Goal: Task Accomplishment & Management: Use online tool/utility

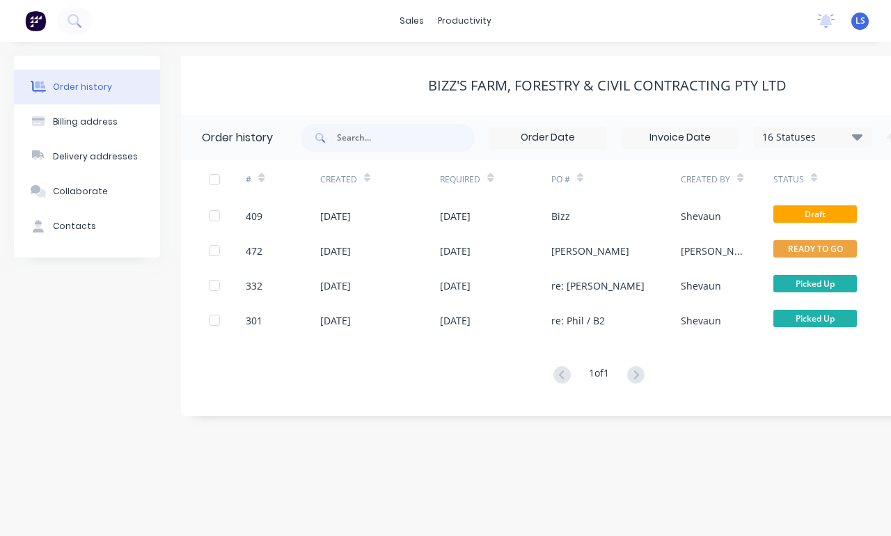
scroll to position [0, 26]
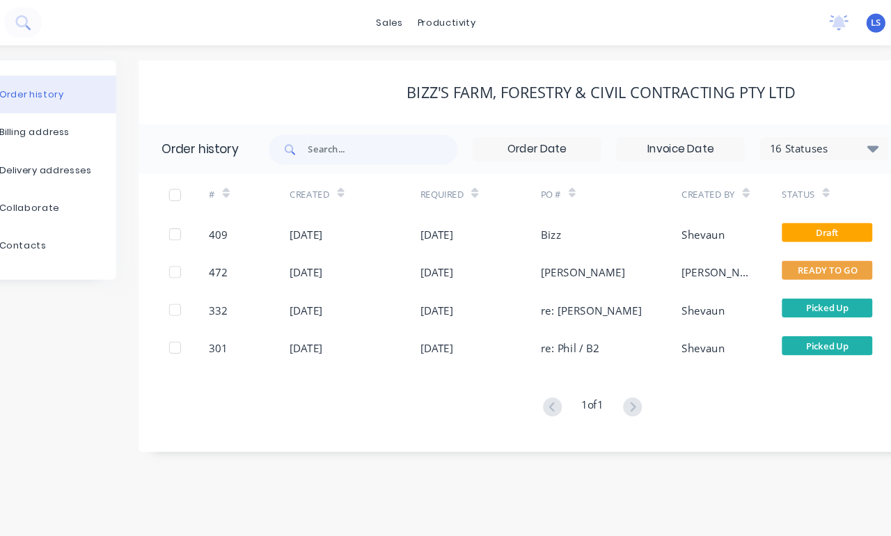
click at [58, 27] on button at bounding box center [48, 21] width 35 height 28
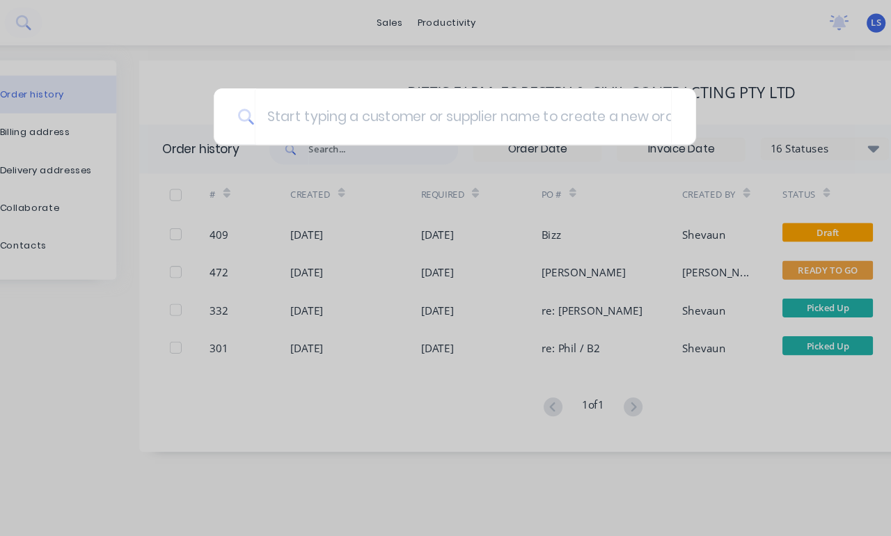
type input "B"
type input "[PERSON_NAME]"
click at [682, 87] on div "[PERSON_NAME]" at bounding box center [445, 268] width 891 height 536
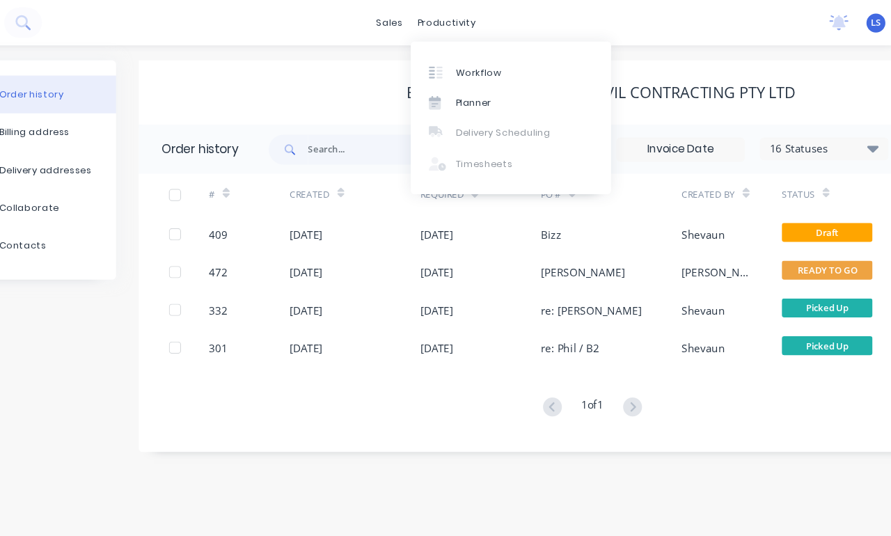
click at [488, 63] on link "Workflow" at bounding box center [497, 66] width 185 height 28
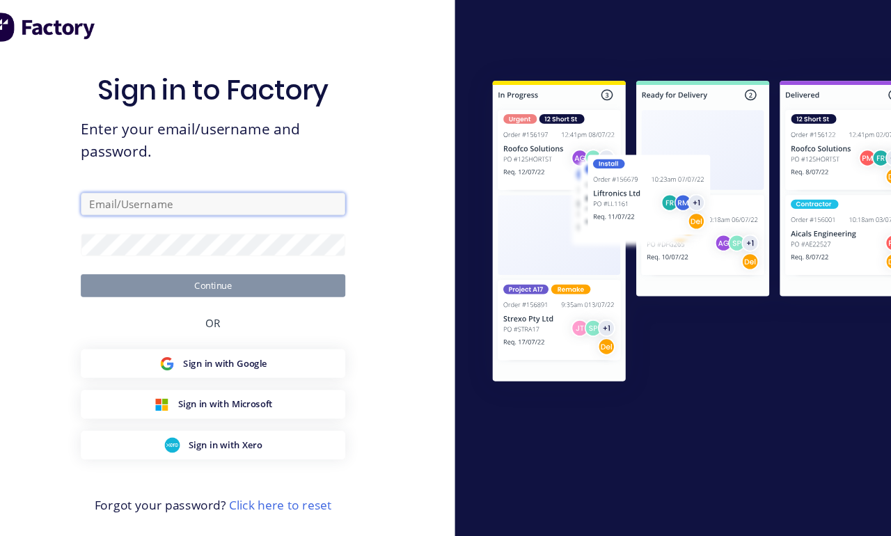
click at [248, 198] on input "text" at bounding box center [223, 188] width 244 height 21
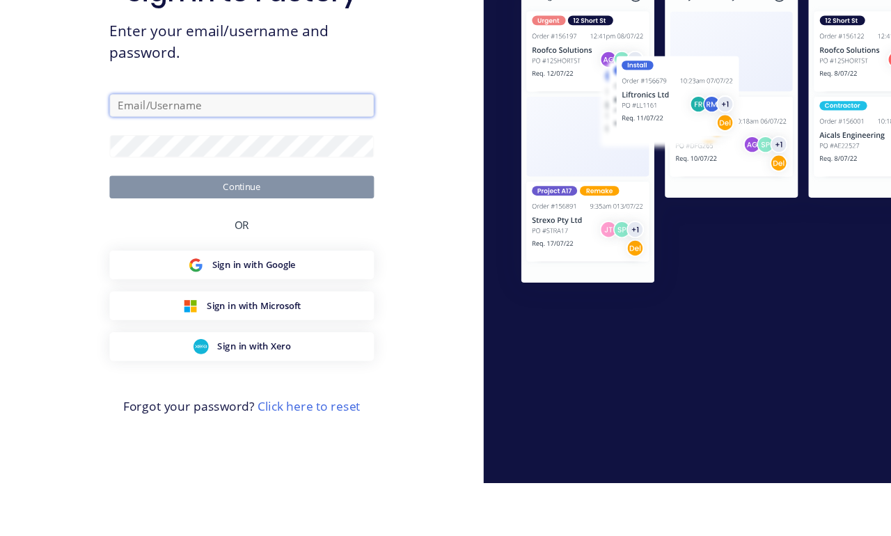
type input "[EMAIL_ADDRESS][DOMAIN_NAME]"
click at [223, 253] on button "Continue" at bounding box center [223, 263] width 244 height 21
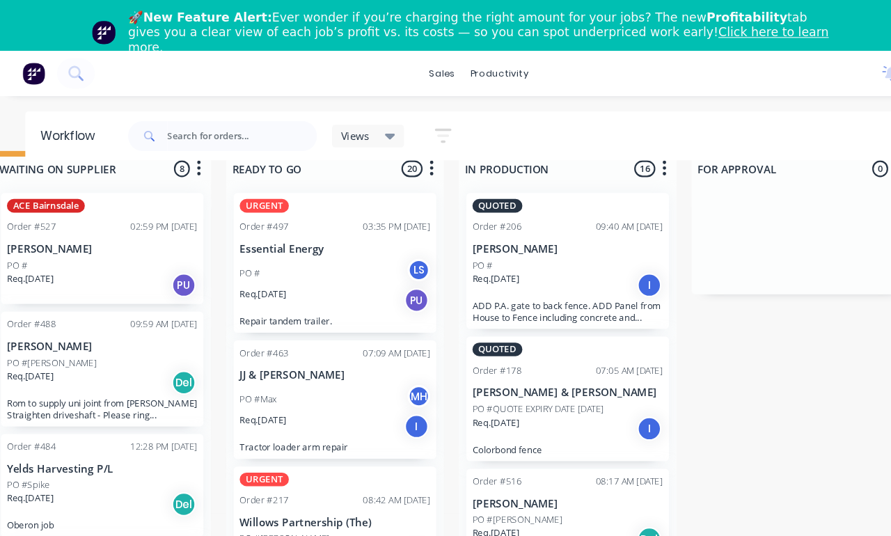
scroll to position [72, 460]
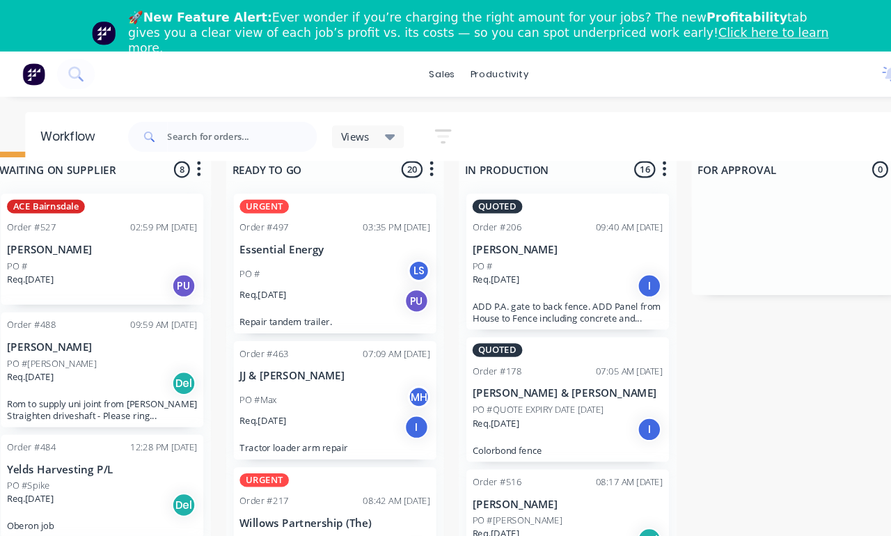
click at [548, 251] on div "Req. [DATE] I" at bounding box center [527, 263] width 175 height 24
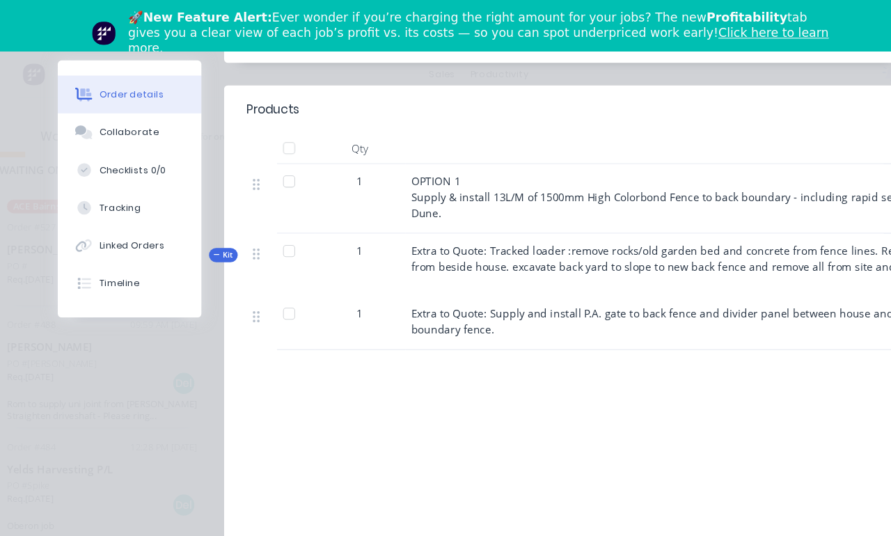
scroll to position [512, 0]
click at [131, 196] on button "Tracking" at bounding box center [124, 191] width 132 height 35
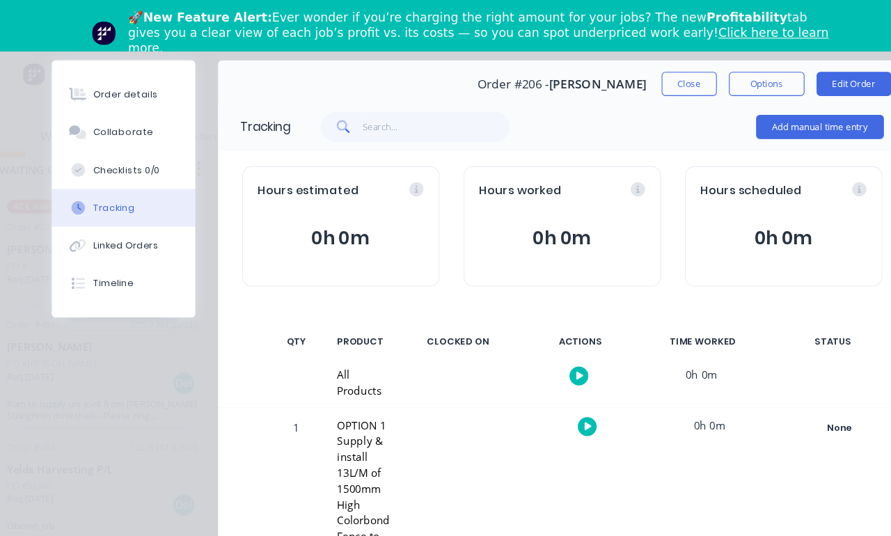
click at [785, 119] on button "Add manual time entry" at bounding box center [760, 117] width 118 height 22
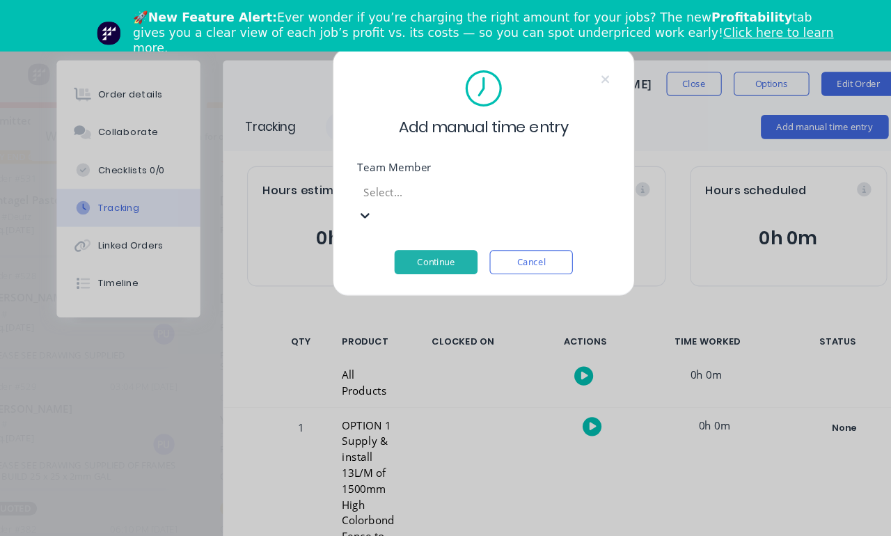
scroll to position [72, 249]
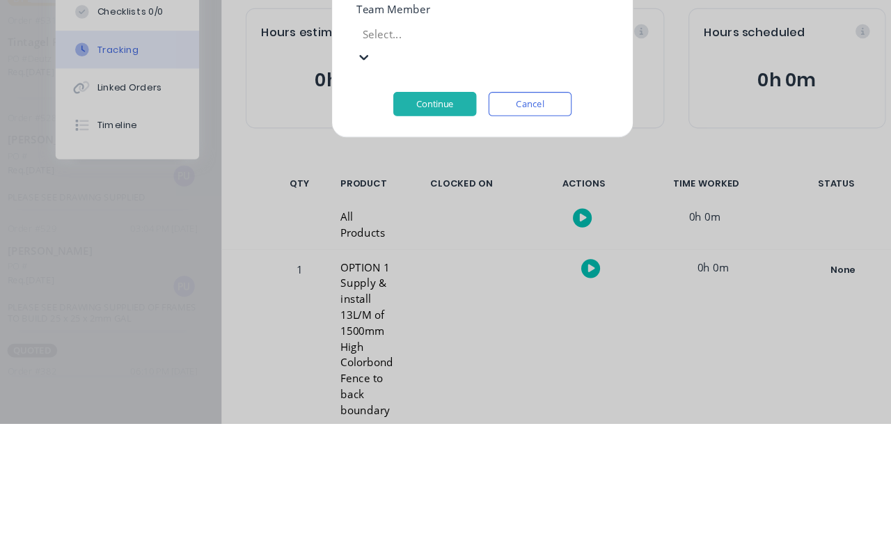
click at [198, 487] on div "[PERSON_NAME]" at bounding box center [196, 494] width 891 height 15
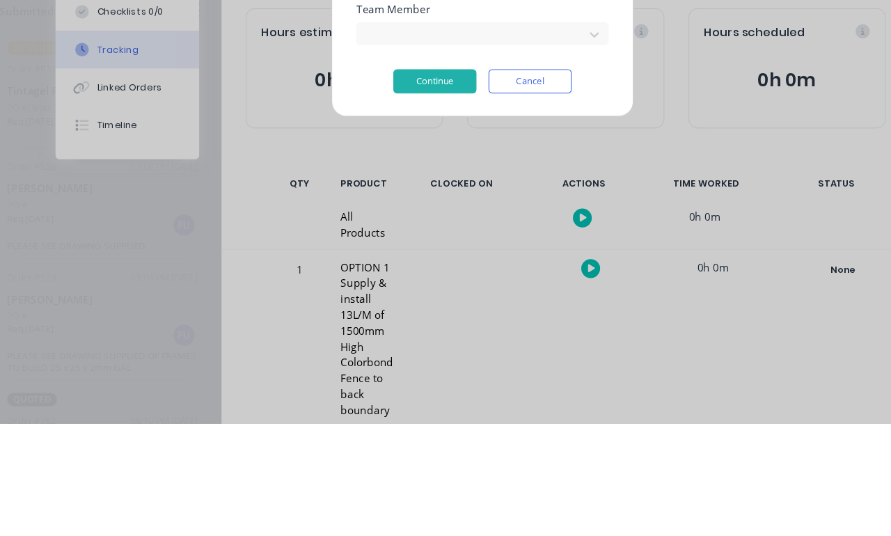
scroll to position [72, 249]
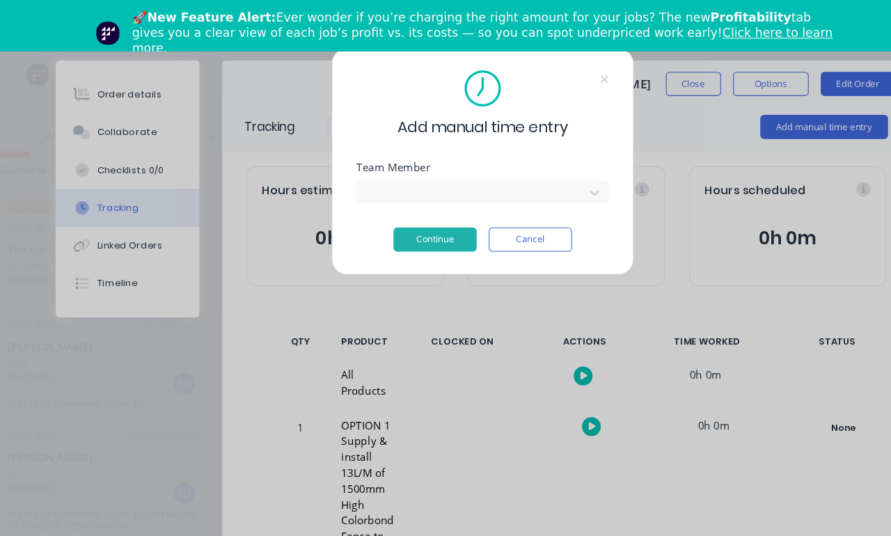
click at [425, 218] on button "Continue" at bounding box center [401, 221] width 77 height 22
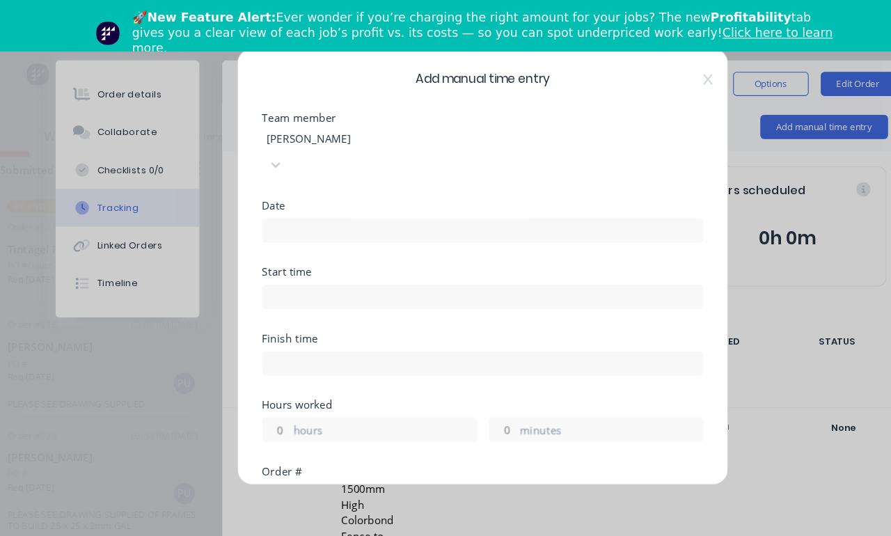
click at [441, 202] on input at bounding box center [445, 212] width 405 height 21
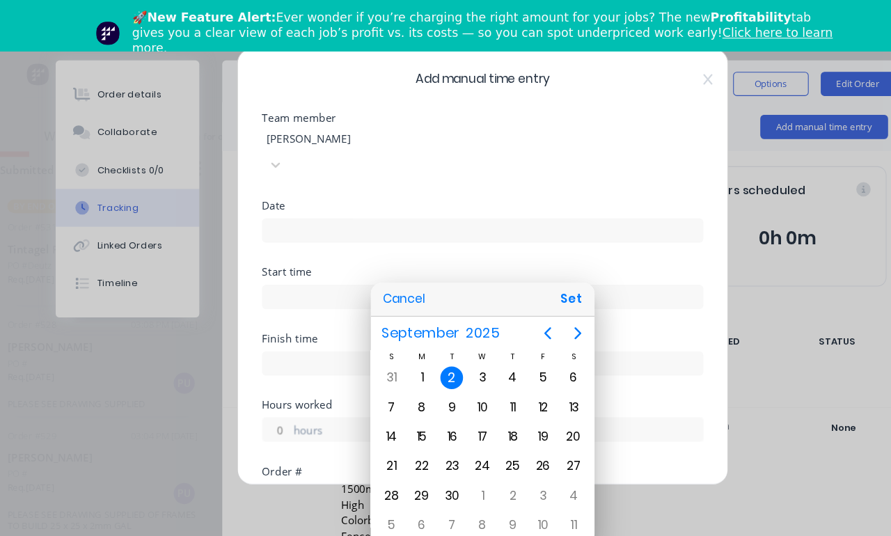
click at [524, 277] on button "Set" at bounding box center [527, 275] width 31 height 25
type input "[DATE]"
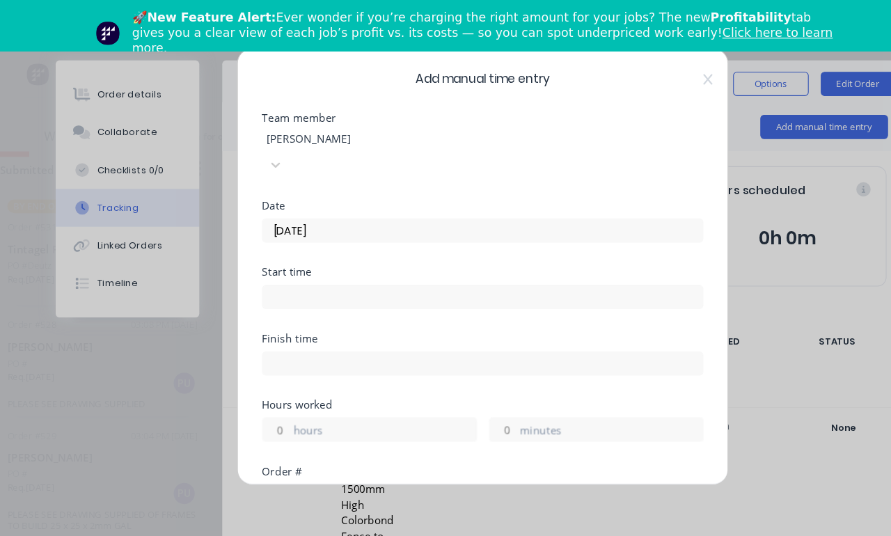
click at [452, 263] on input at bounding box center [445, 273] width 405 height 21
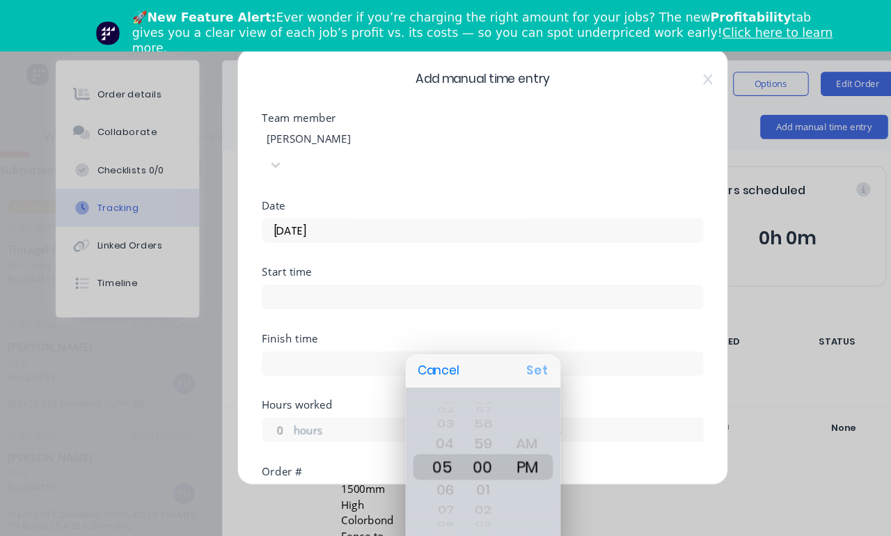
click at [501, 338] on button "Set" at bounding box center [495, 341] width 31 height 25
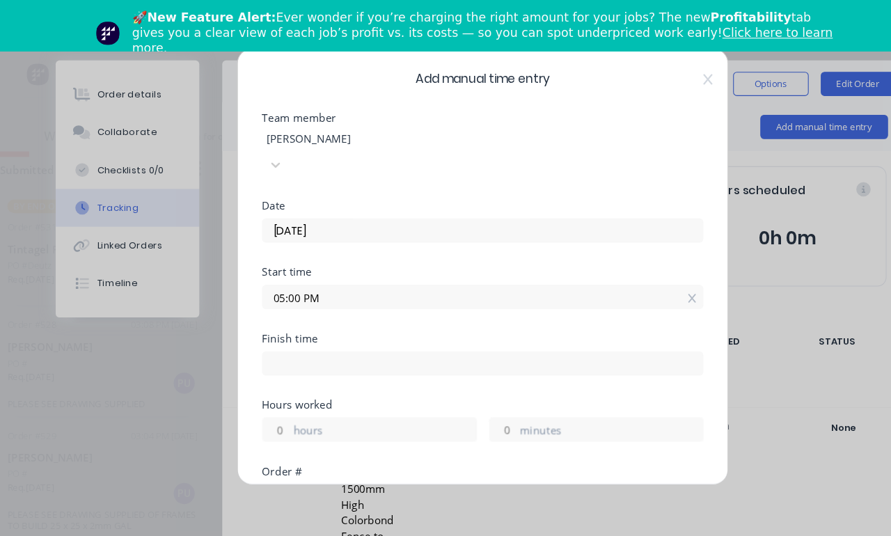
click at [453, 263] on input "05:00 PM" at bounding box center [445, 273] width 405 height 21
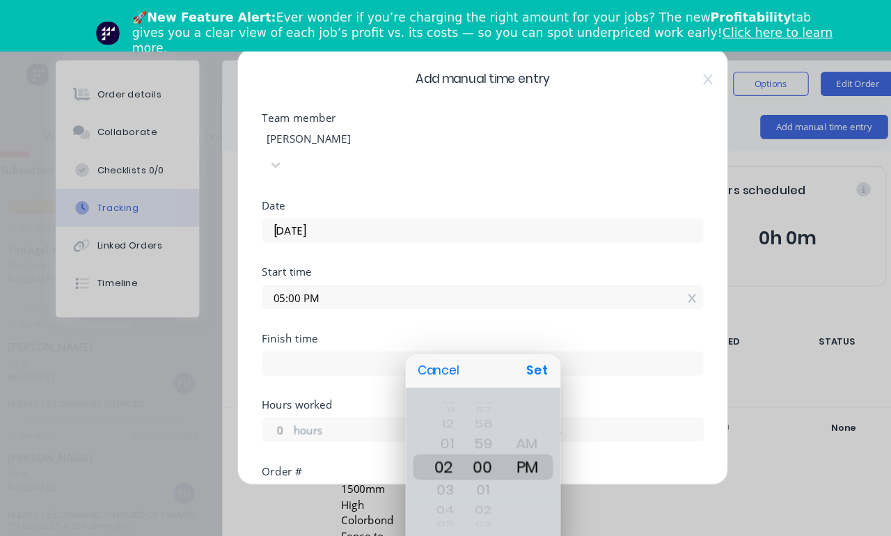
click at [496, 340] on button "Set" at bounding box center [495, 341] width 31 height 25
type input "02:00 PM"
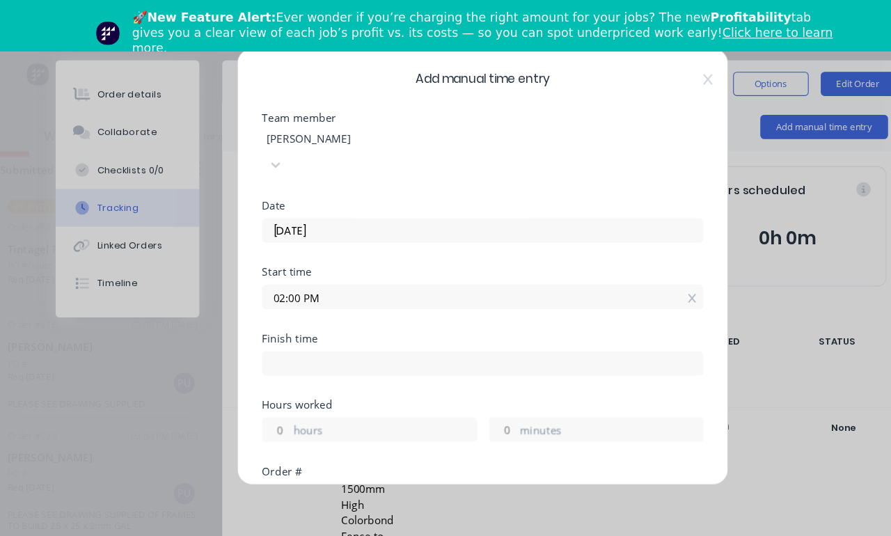
click at [392, 389] on label "hours" at bounding box center [355, 397] width 168 height 17
click at [267, 386] on input "hours" at bounding box center [255, 396] width 24 height 21
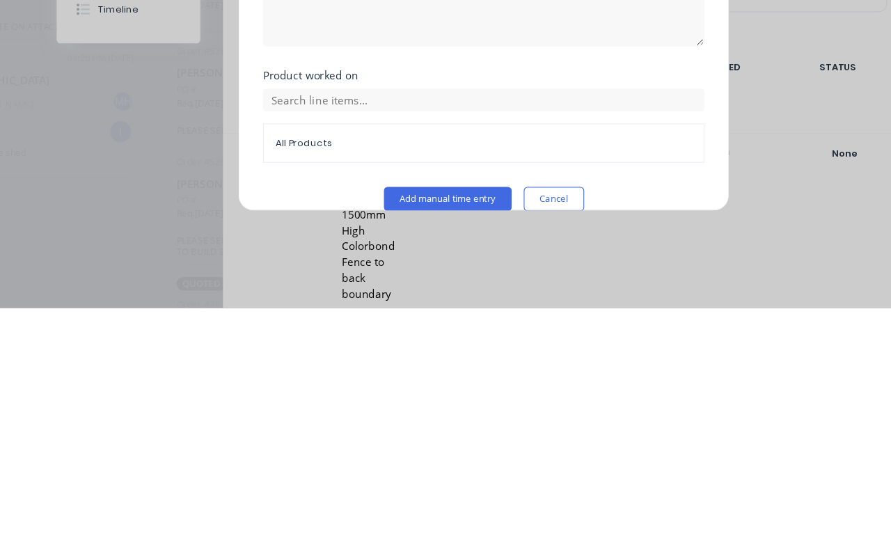
scroll to position [344, 0]
type input "1"
click at [437, 425] on button "Add manual time entry" at bounding box center [413, 436] width 118 height 22
type input "03:00 PM"
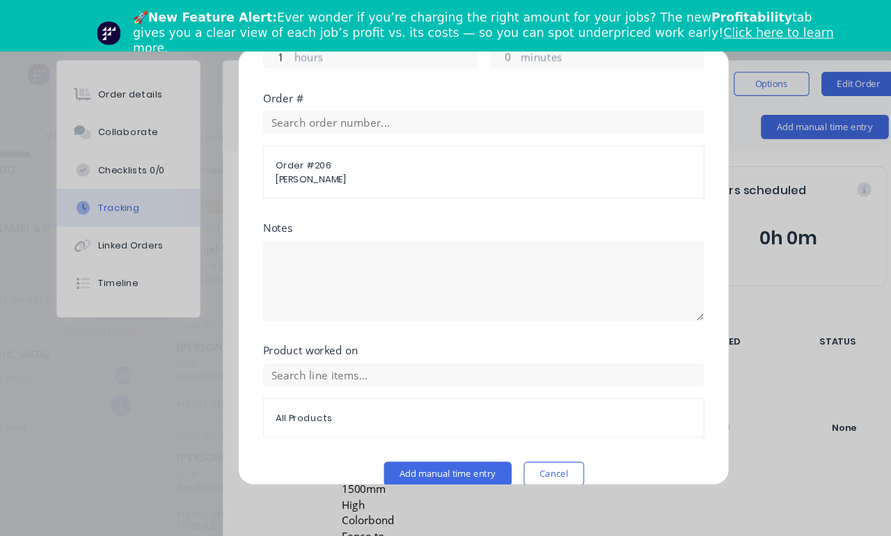
scroll to position [0, 0]
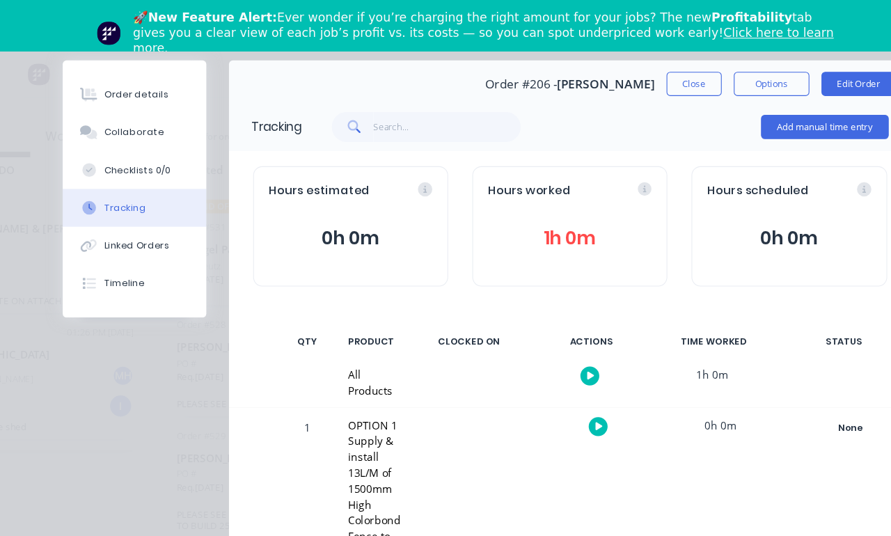
click at [639, 79] on button "Close" at bounding box center [639, 77] width 51 height 22
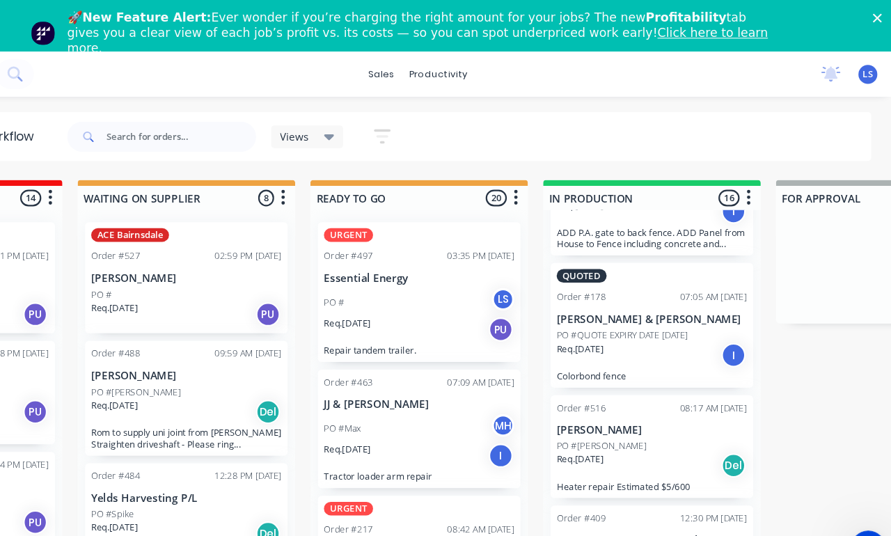
scroll to position [96, 0]
click at [645, 296] on p "[PERSON_NAME] & [PERSON_NAME]" at bounding box center [661, 293] width 175 height 12
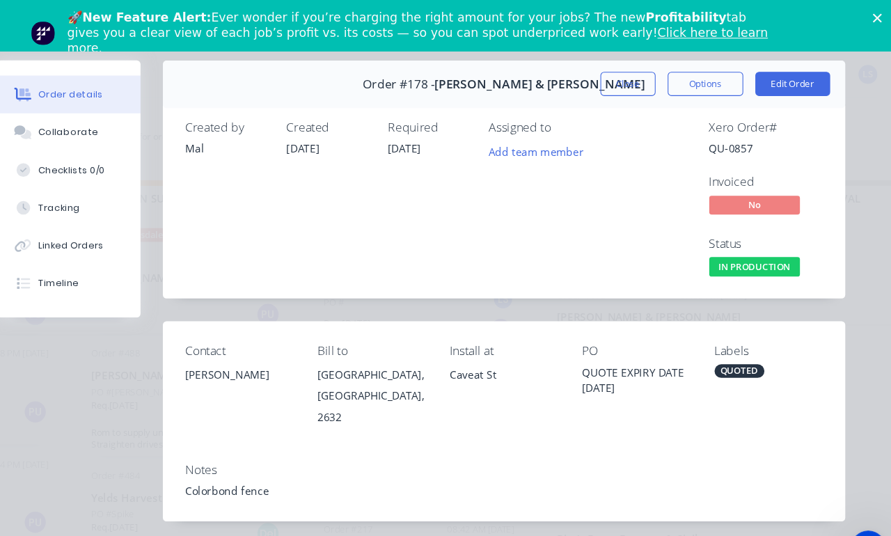
click at [77, 203] on button "Tracking" at bounding box center [124, 191] width 132 height 35
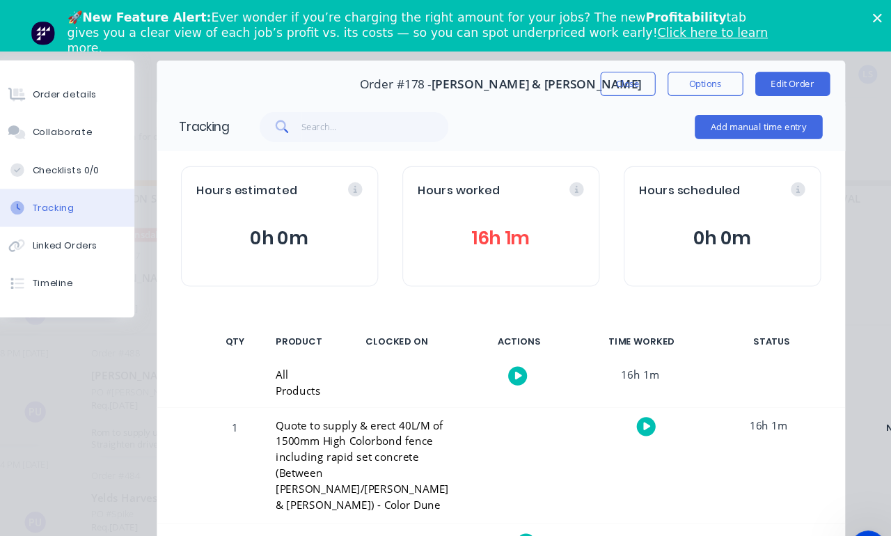
click at [714, 121] on button "Add manual time entry" at bounding box center [760, 117] width 118 height 22
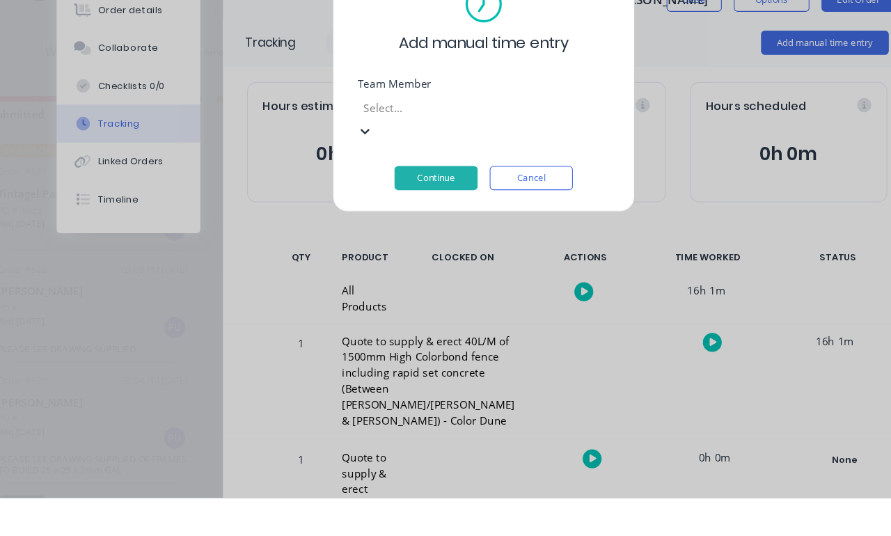
scroll to position [87, 0]
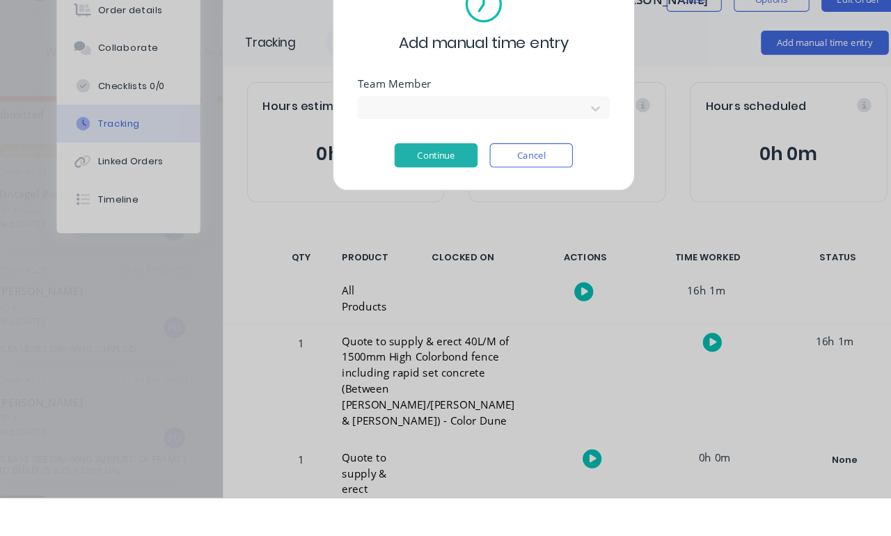
scroll to position [35, 259]
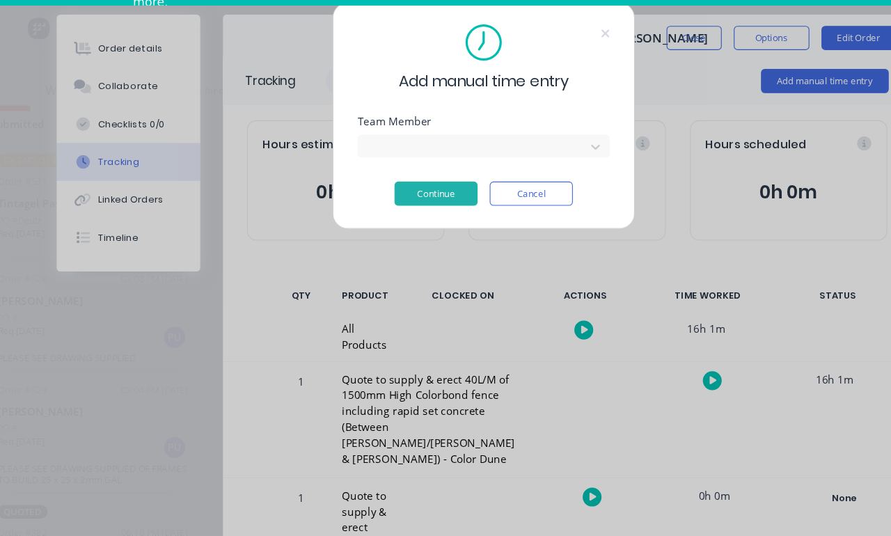
click at [414, 210] on button "Continue" at bounding box center [401, 221] width 77 height 22
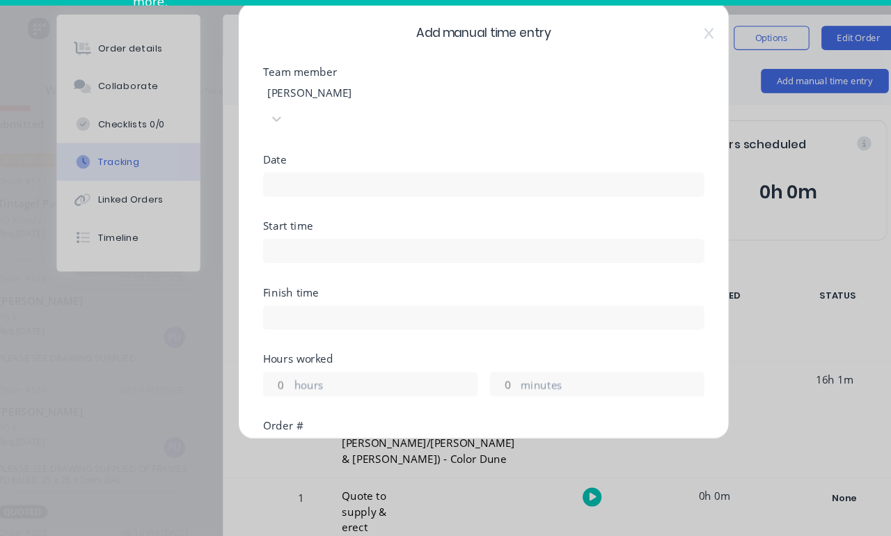
click at [469, 202] on input at bounding box center [445, 212] width 405 height 21
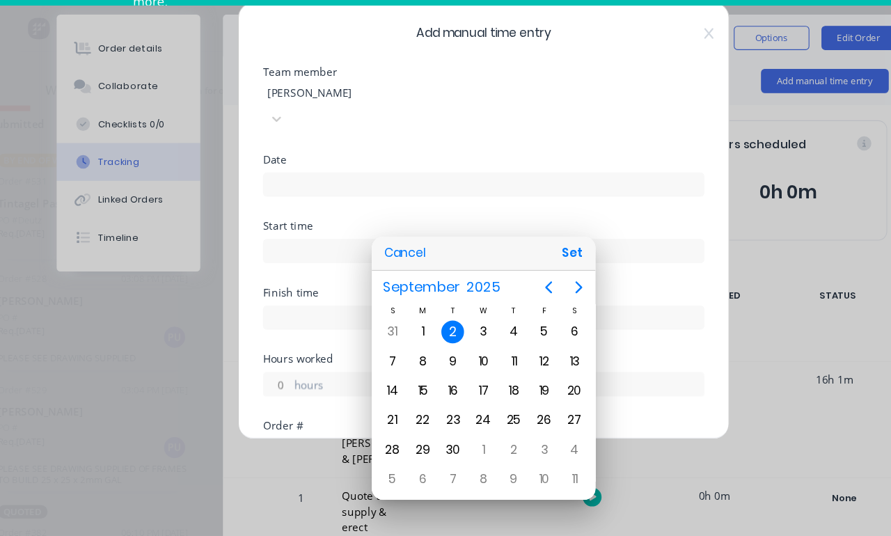
click at [531, 263] on button "Set" at bounding box center [527, 275] width 31 height 25
type input "[DATE]"
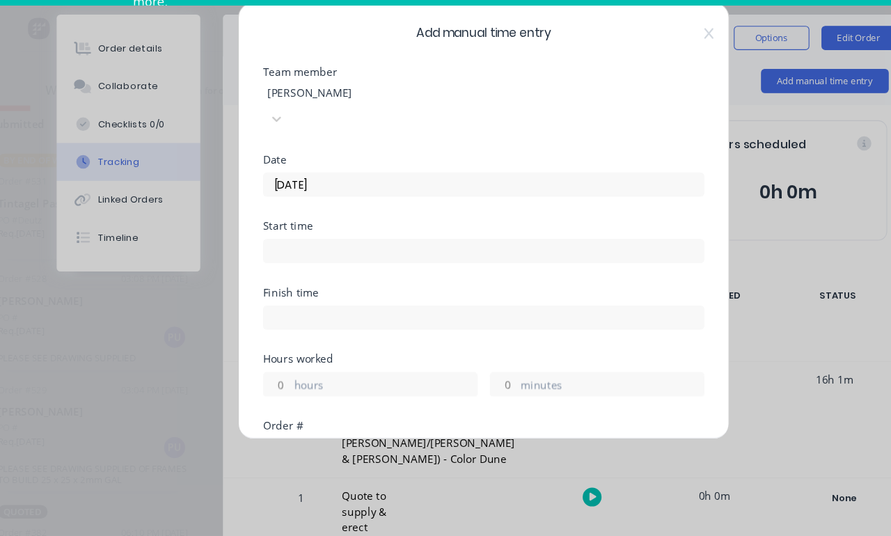
click at [483, 263] on input at bounding box center [445, 273] width 405 height 21
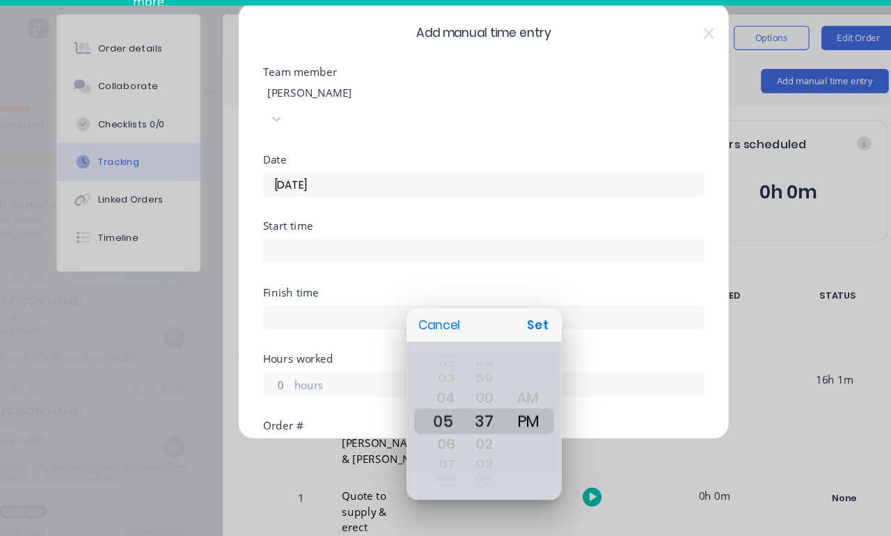
click at [500, 329] on button "Set" at bounding box center [495, 341] width 31 height 25
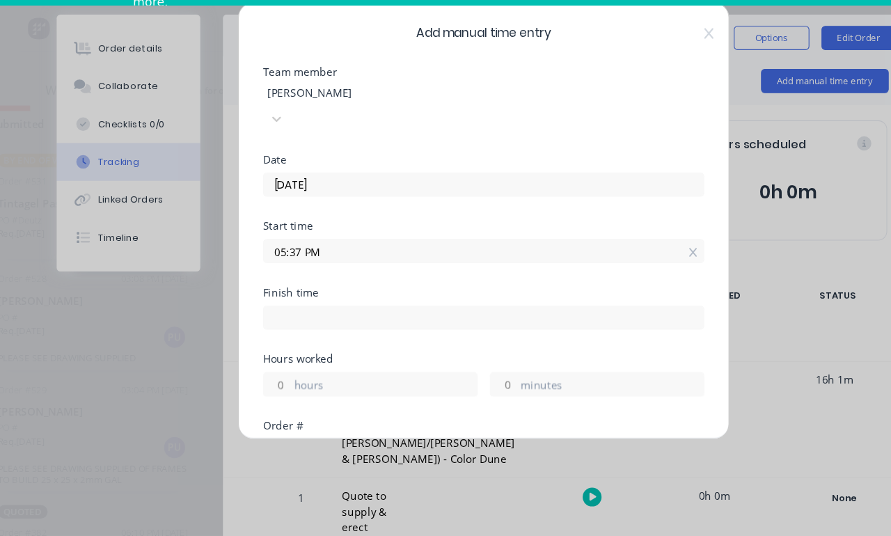
click at [474, 263] on input "05:37 PM" at bounding box center [445, 273] width 405 height 21
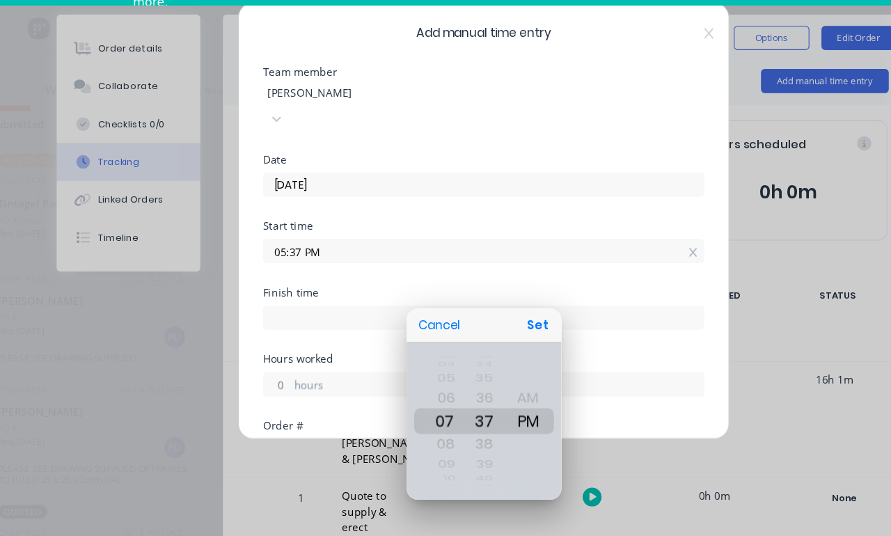
click at [506, 329] on button "Set" at bounding box center [495, 341] width 31 height 25
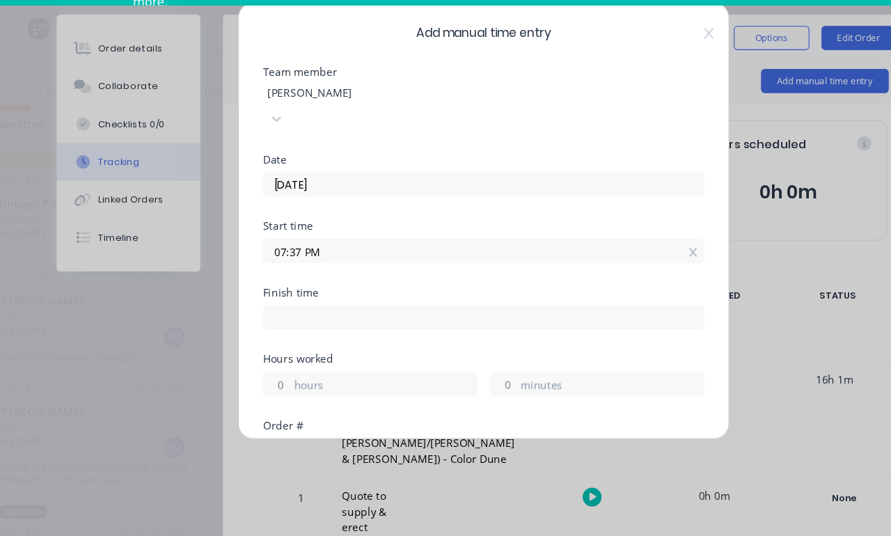
click at [417, 263] on input "07:37 PM" at bounding box center [445, 273] width 405 height 21
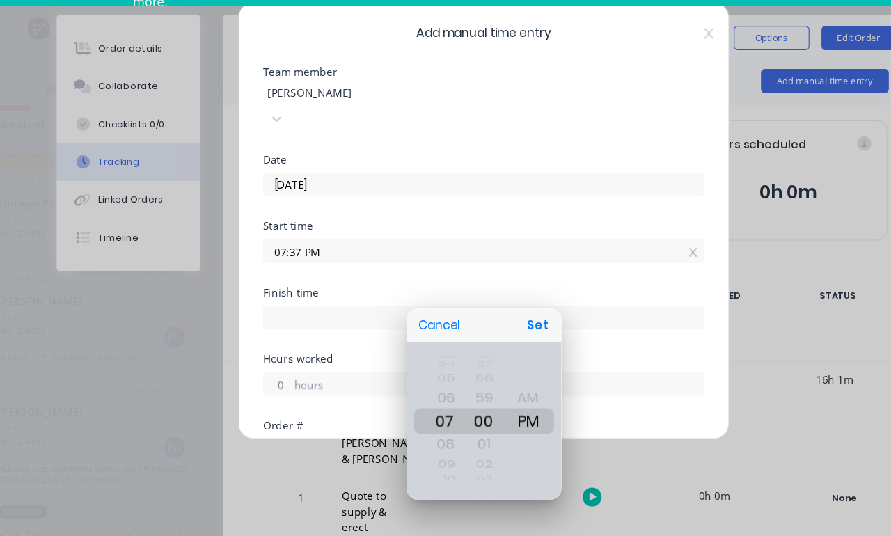
click at [503, 329] on button "Set" at bounding box center [495, 341] width 31 height 25
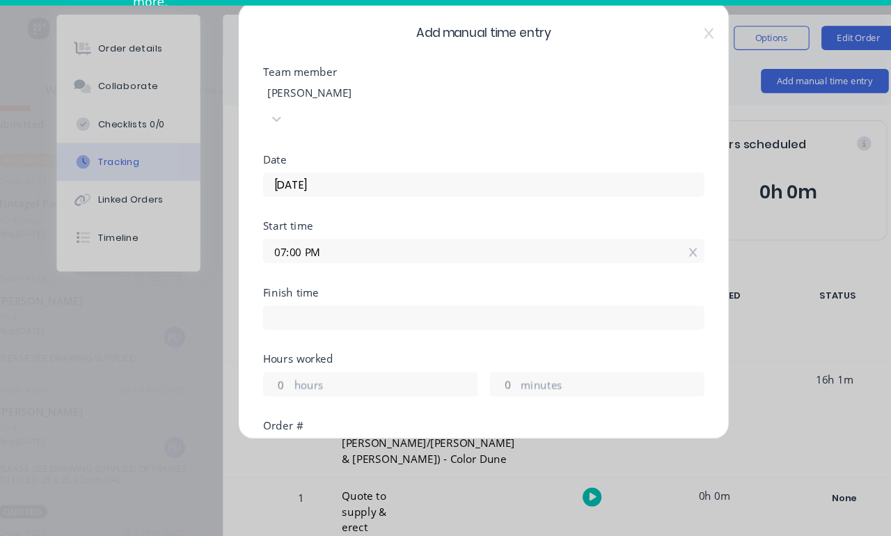
click at [433, 263] on input "07:00 PM" at bounding box center [445, 273] width 405 height 21
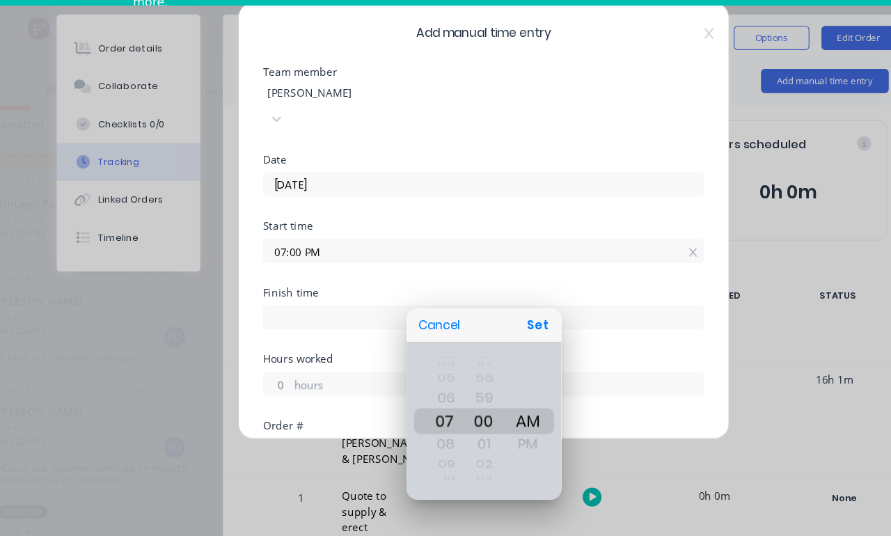
click at [501, 329] on button "Set" at bounding box center [495, 341] width 31 height 25
type input "07:00 AM"
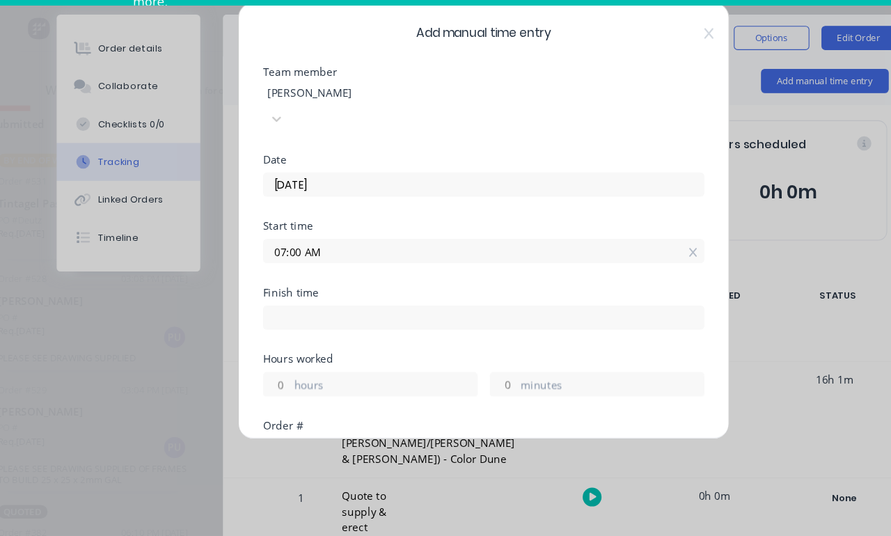
click at [345, 389] on label "hours" at bounding box center [355, 397] width 168 height 17
click at [267, 386] on input "hours" at bounding box center [255, 396] width 24 height 21
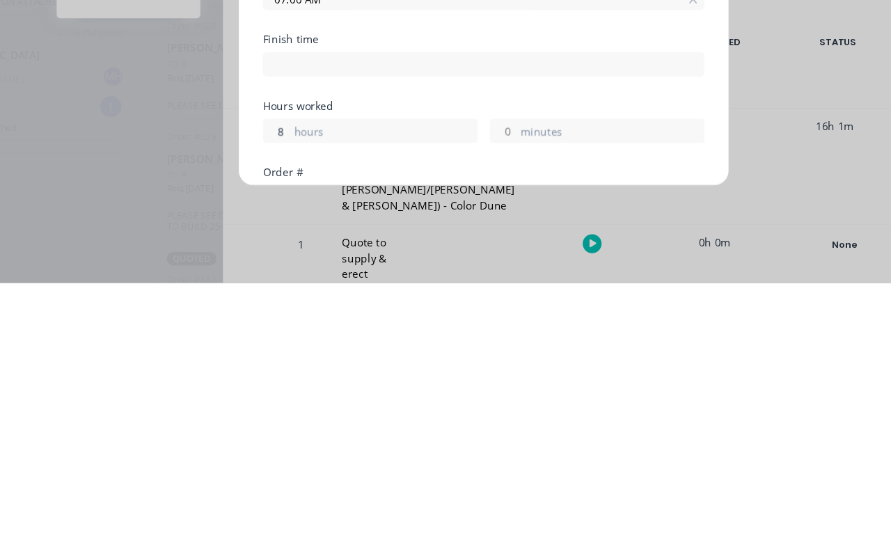
type input "8"
click at [557, 389] on label "minutes" at bounding box center [564, 397] width 168 height 17
click at [476, 386] on input "minutes" at bounding box center [464, 396] width 24 height 21
type input "03:00 PM"
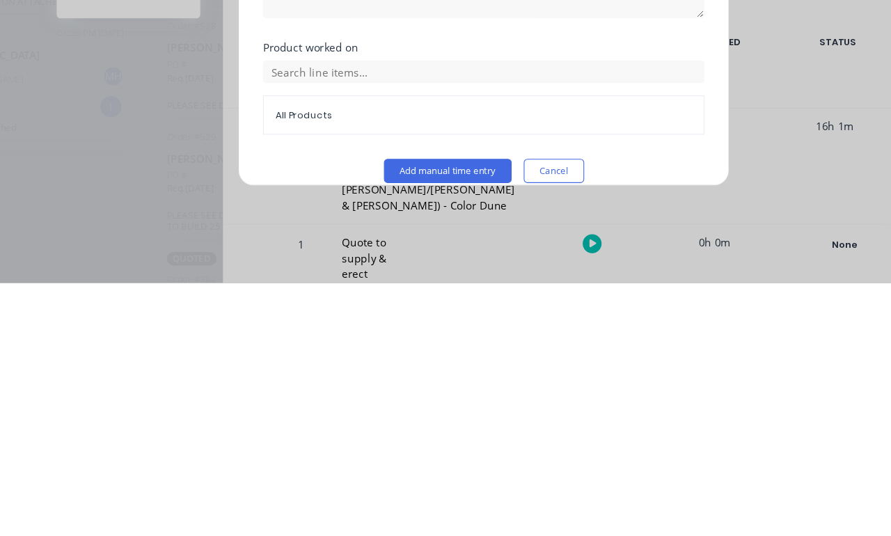
scroll to position [344, 0]
type input "15"
click at [437, 425] on button "Add manual time entry" at bounding box center [413, 436] width 118 height 22
type input "03:15 PM"
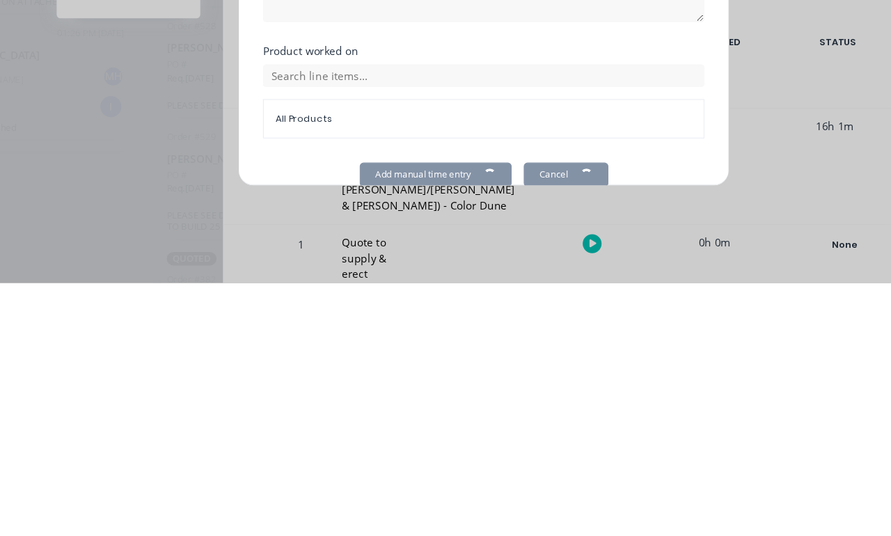
scroll to position [76, 103]
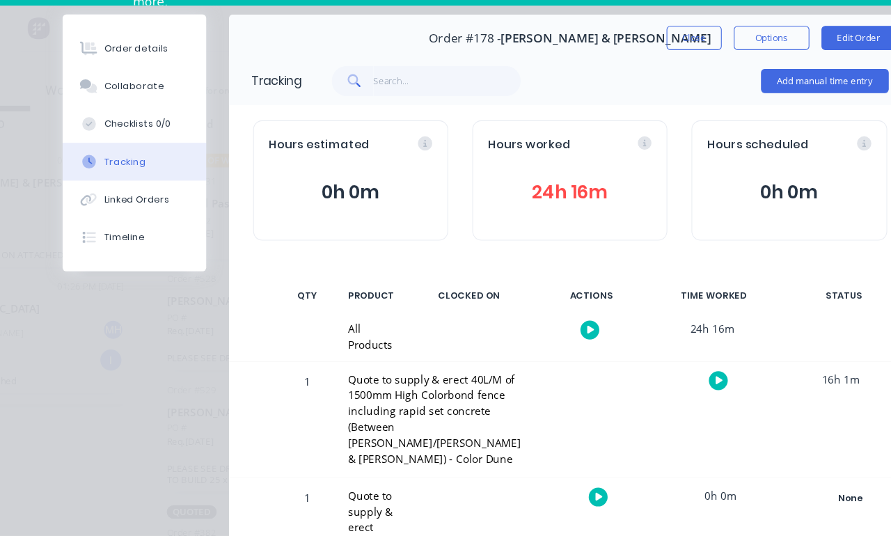
click at [137, 81] on div "Order details" at bounding box center [125, 87] width 59 height 13
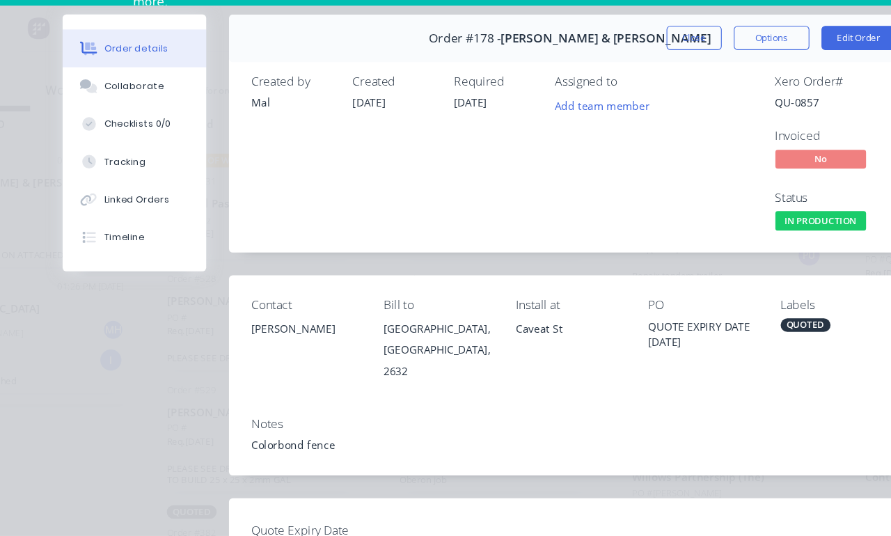
click at [640, 66] on button "Close" at bounding box center [639, 77] width 51 height 22
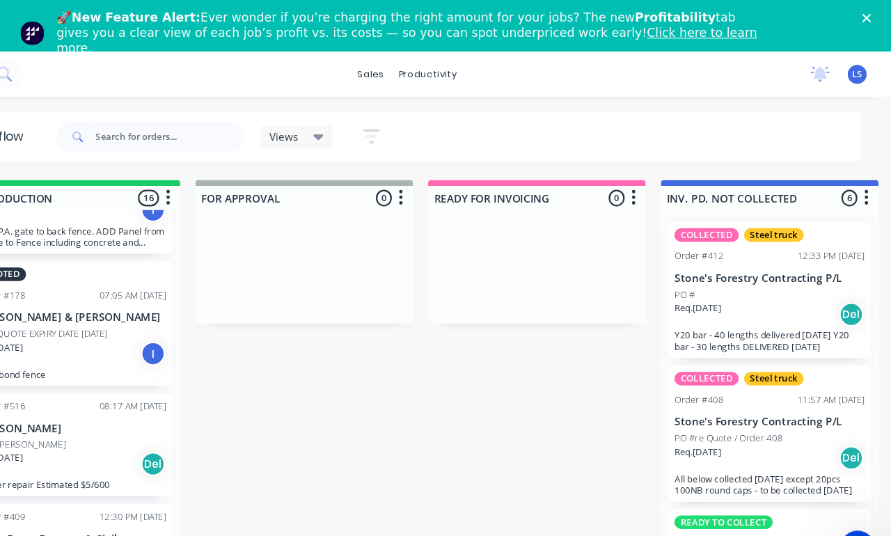
scroll to position [0, 852]
